Goal: Task Accomplishment & Management: Complete application form

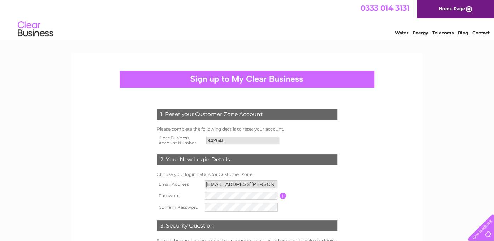
click at [393, 195] on form "1. Reset your Customer Zone Account Please complete the following details to re…" at bounding box center [247, 197] width 337 height 205
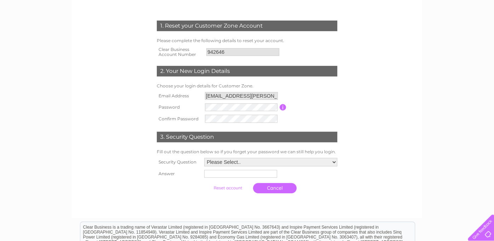
scroll to position [106, 0]
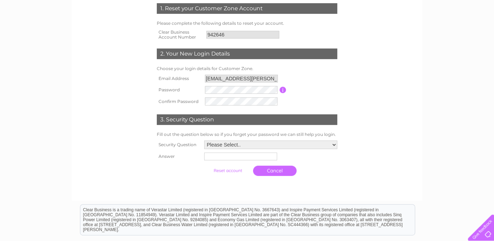
click at [333, 144] on select "Please Select.. In what town or city was your first job? In what town or city d…" at bounding box center [270, 145] width 133 height 8
select select "1"
click at [204, 141] on select "Please Select.. In what town or city was your first job? In what town or city d…" at bounding box center [271, 145] width 134 height 9
click at [213, 156] on input "text" at bounding box center [240, 157] width 73 height 8
type input "[GEOGRAPHIC_DATA]"
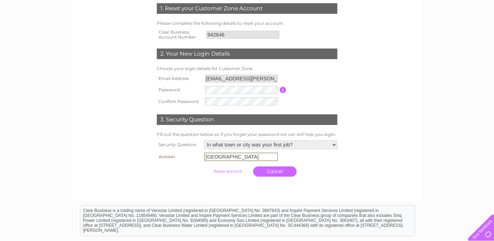
click at [225, 171] on input "submit" at bounding box center [228, 171] width 44 height 10
